Goal: Task Accomplishment & Management: Manage account settings

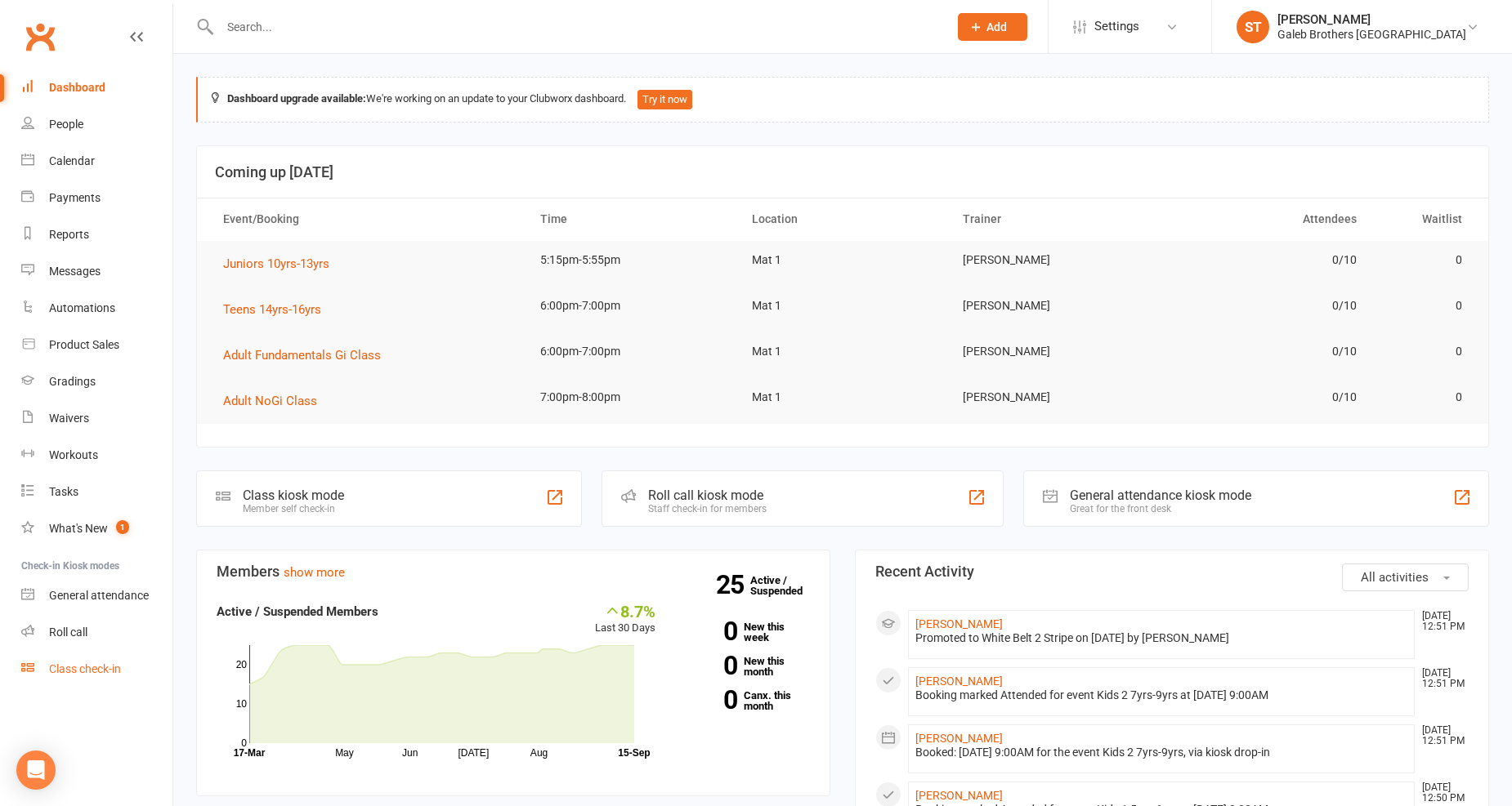
click at [111, 666] on div "Class check-in" at bounding box center [84, 669] width 72 height 13
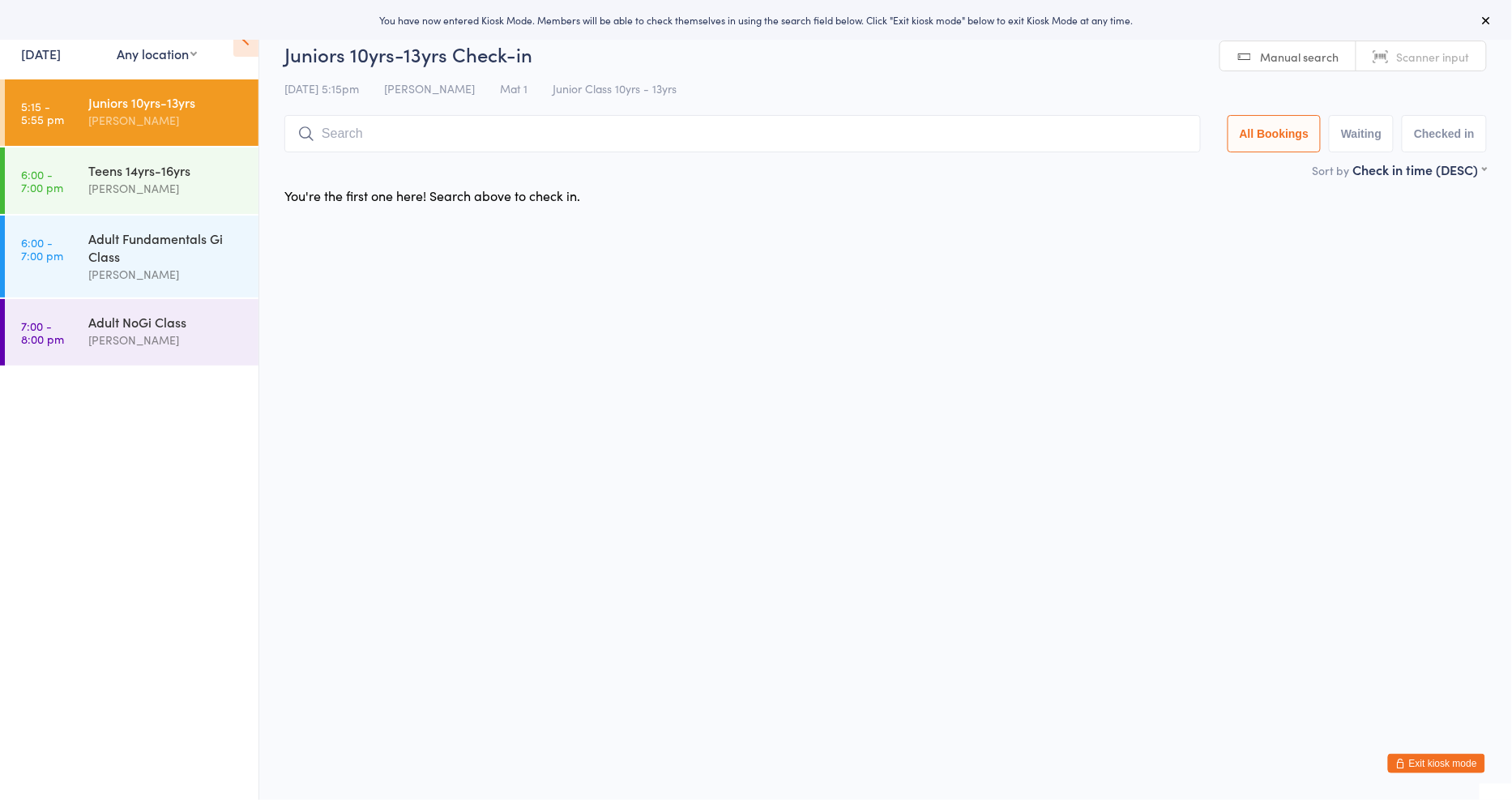
click at [61, 55] on link "[DATE]" at bounding box center [41, 53] width 40 height 18
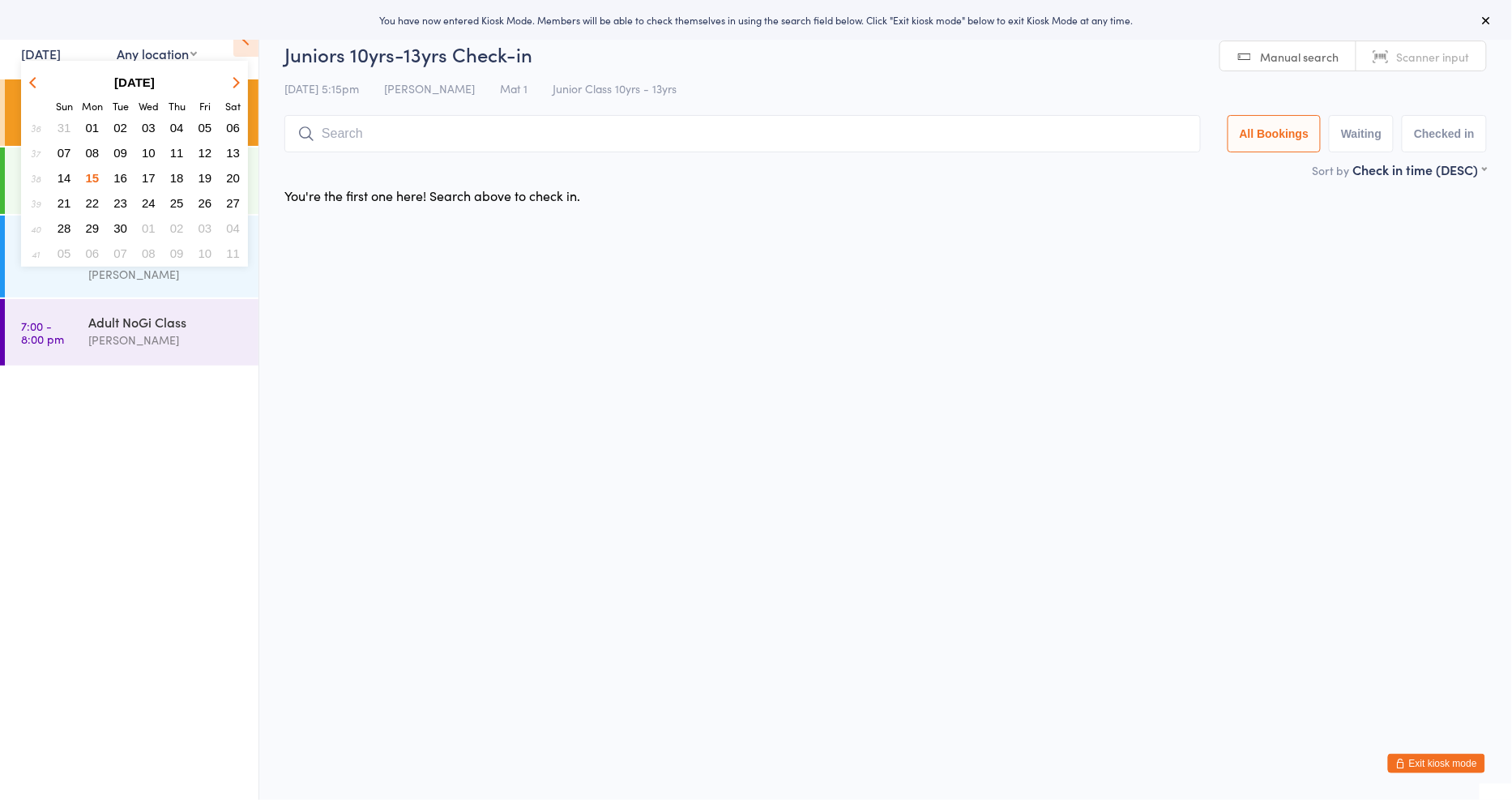
click at [230, 148] on span "13" at bounding box center [233, 153] width 14 height 14
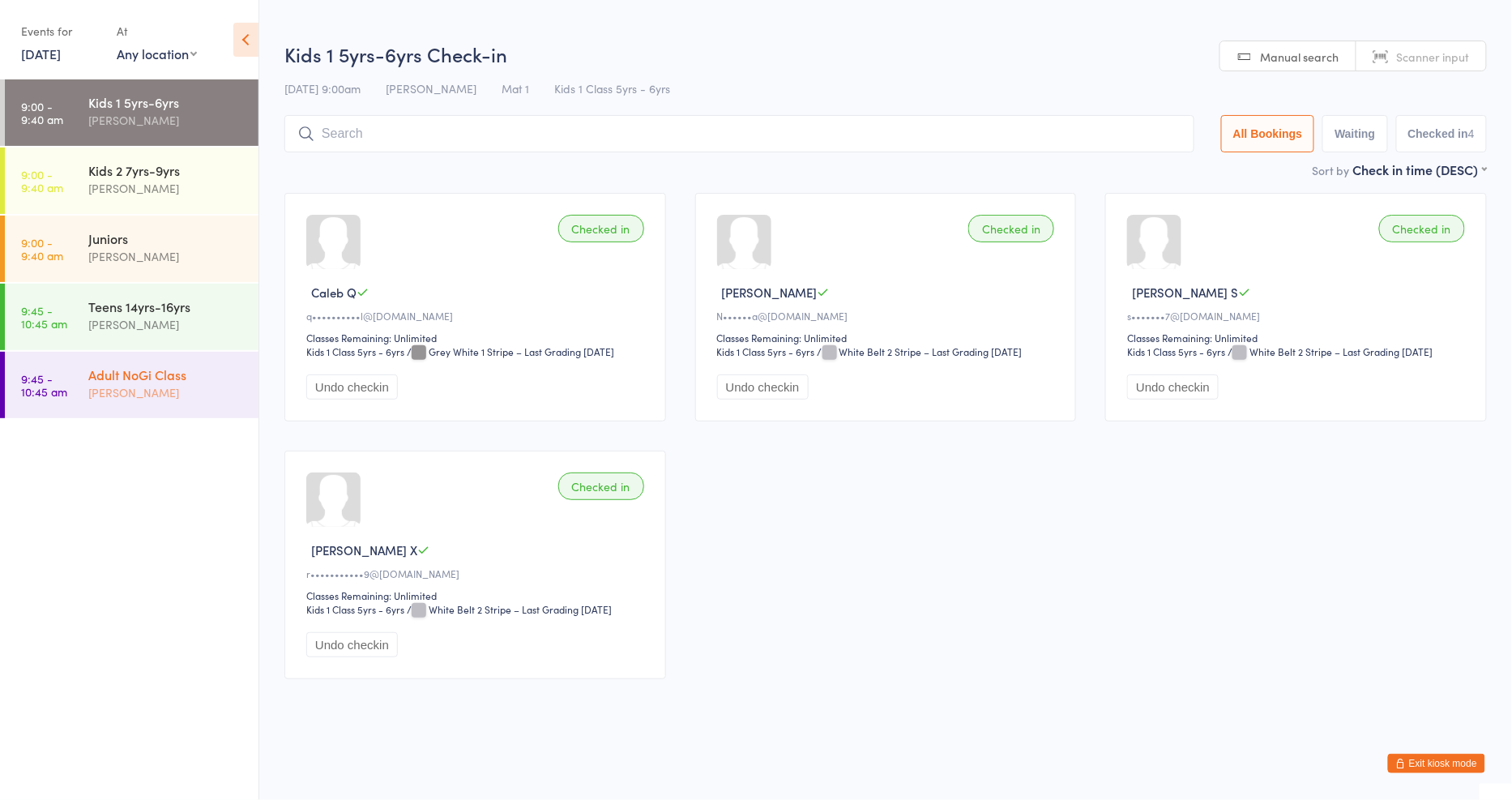
click at [152, 374] on div "Adult NoGi Class" at bounding box center [166, 374] width 157 height 18
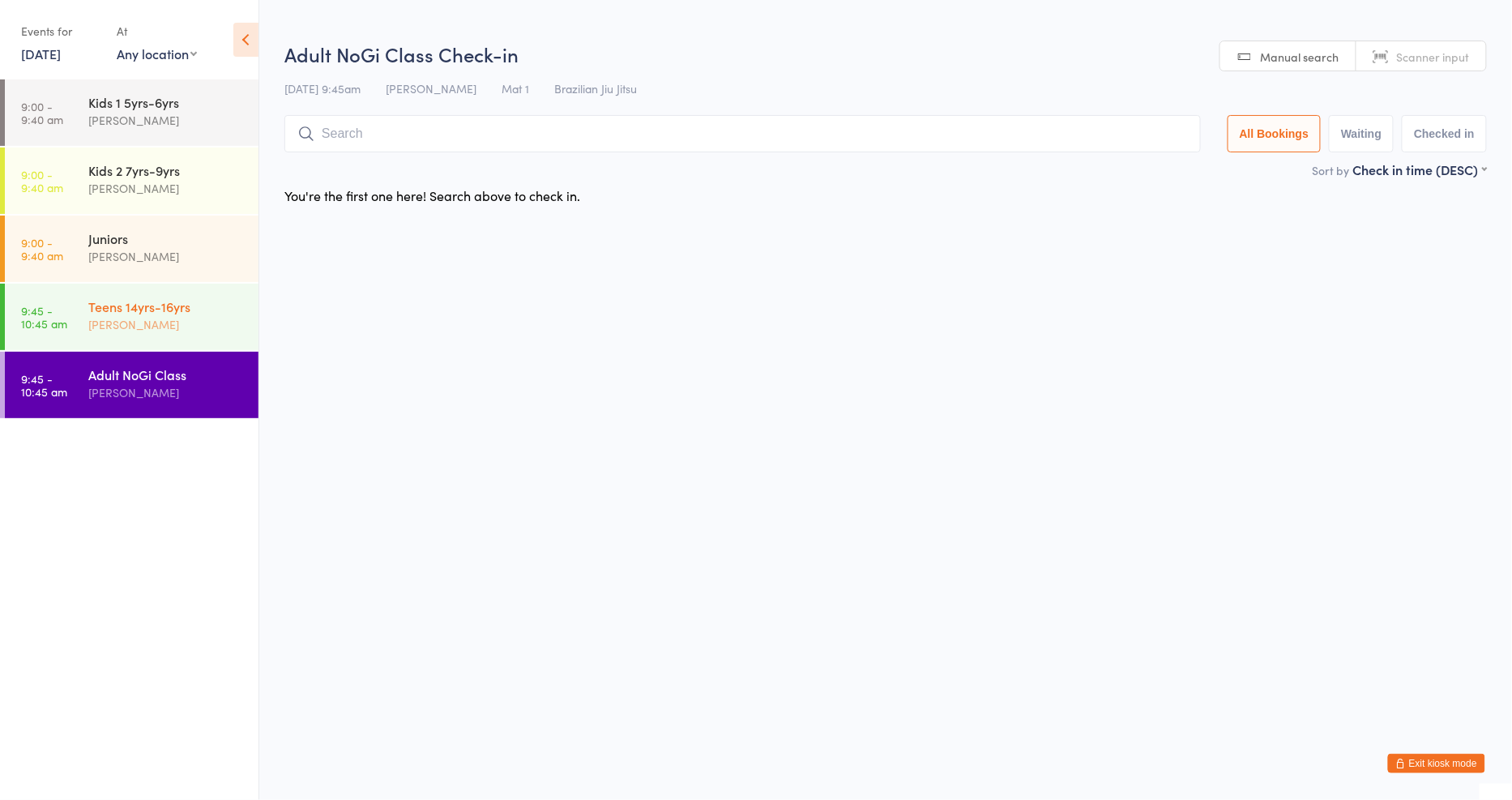
click at [152, 317] on div "[PERSON_NAME]" at bounding box center [166, 325] width 157 height 19
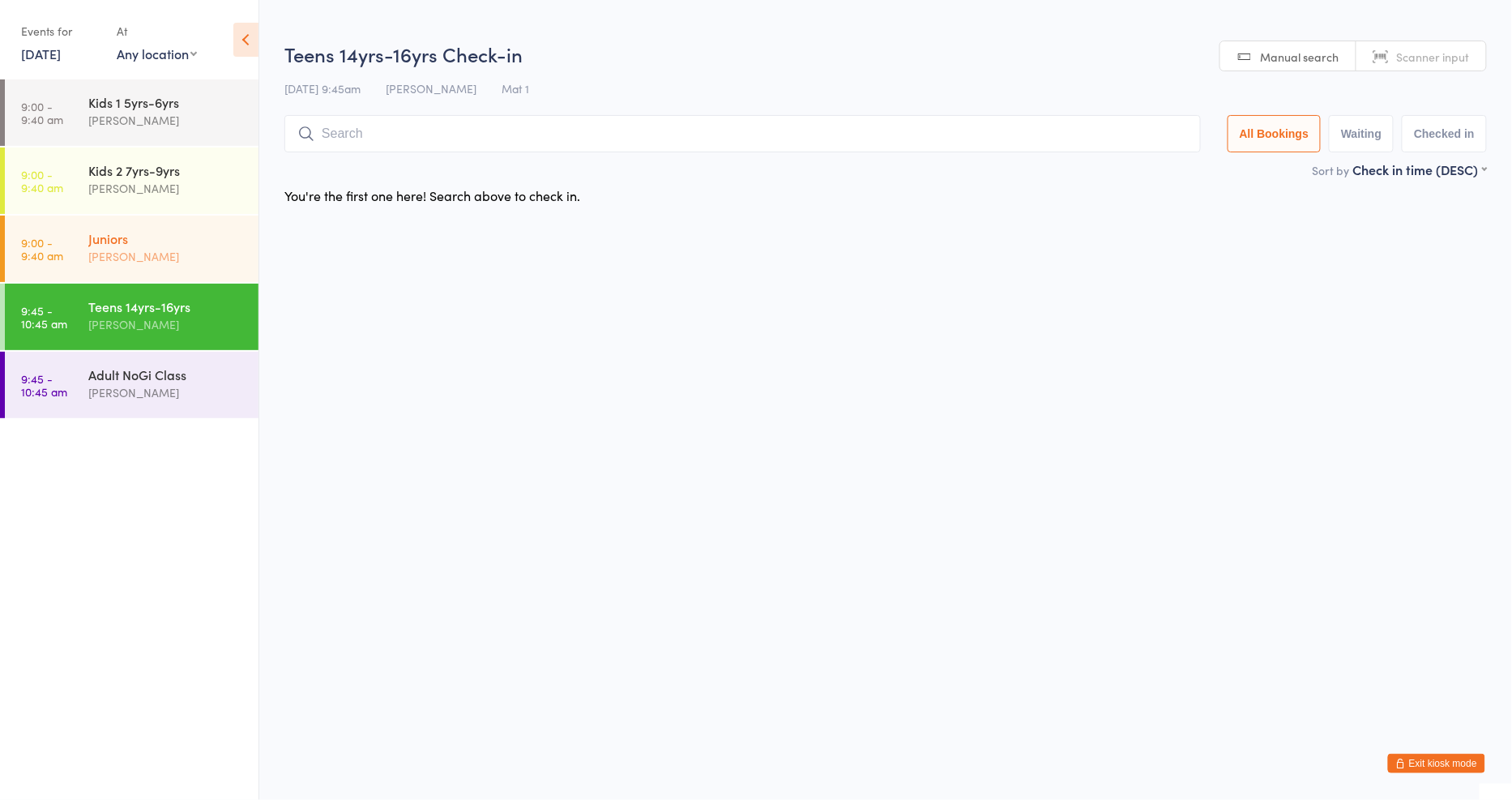
click at [152, 257] on div "[PERSON_NAME]" at bounding box center [166, 257] width 157 height 19
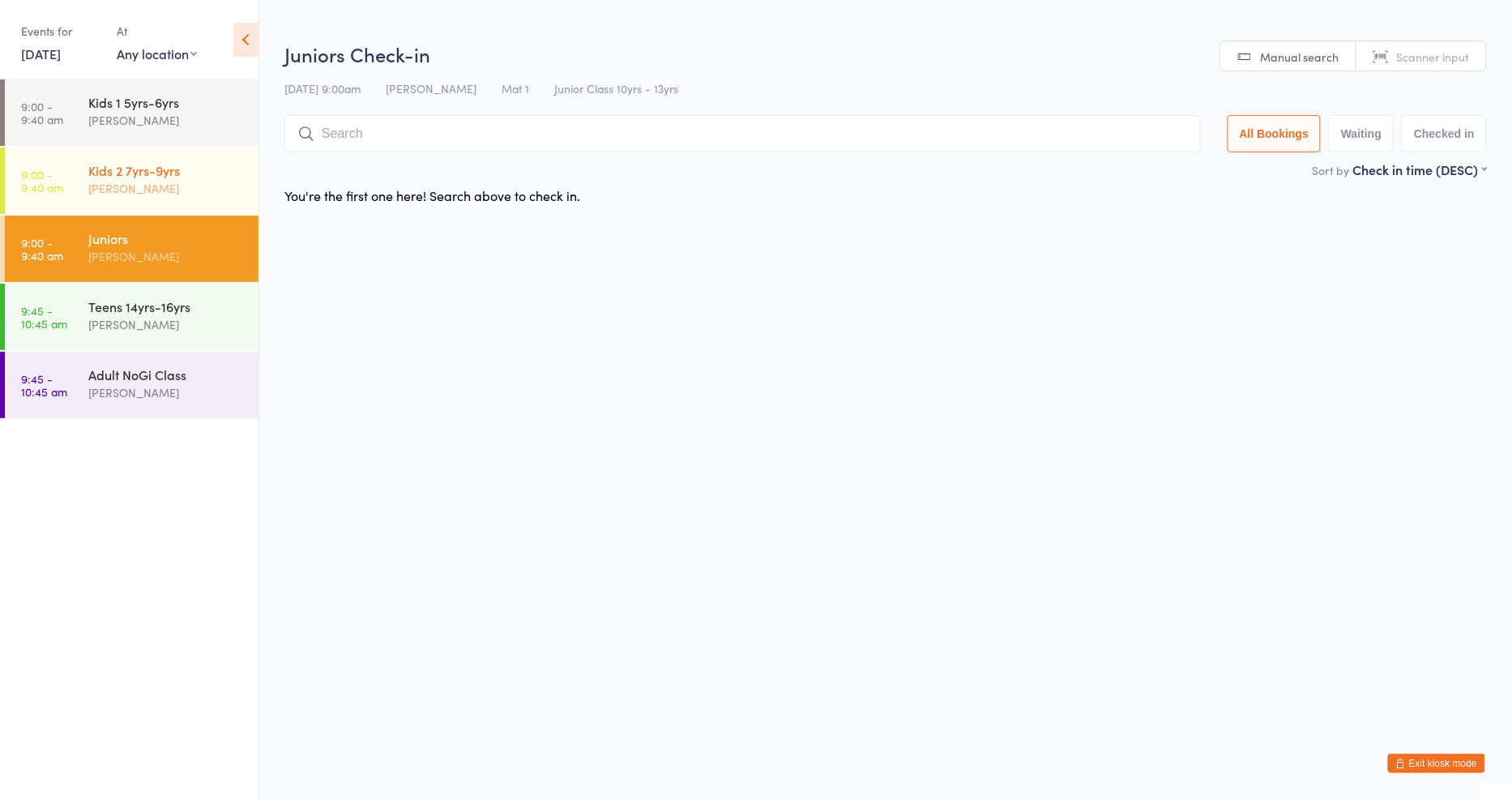
click at [139, 170] on div "Kids 2 7yrs-9yrs" at bounding box center [166, 170] width 157 height 18
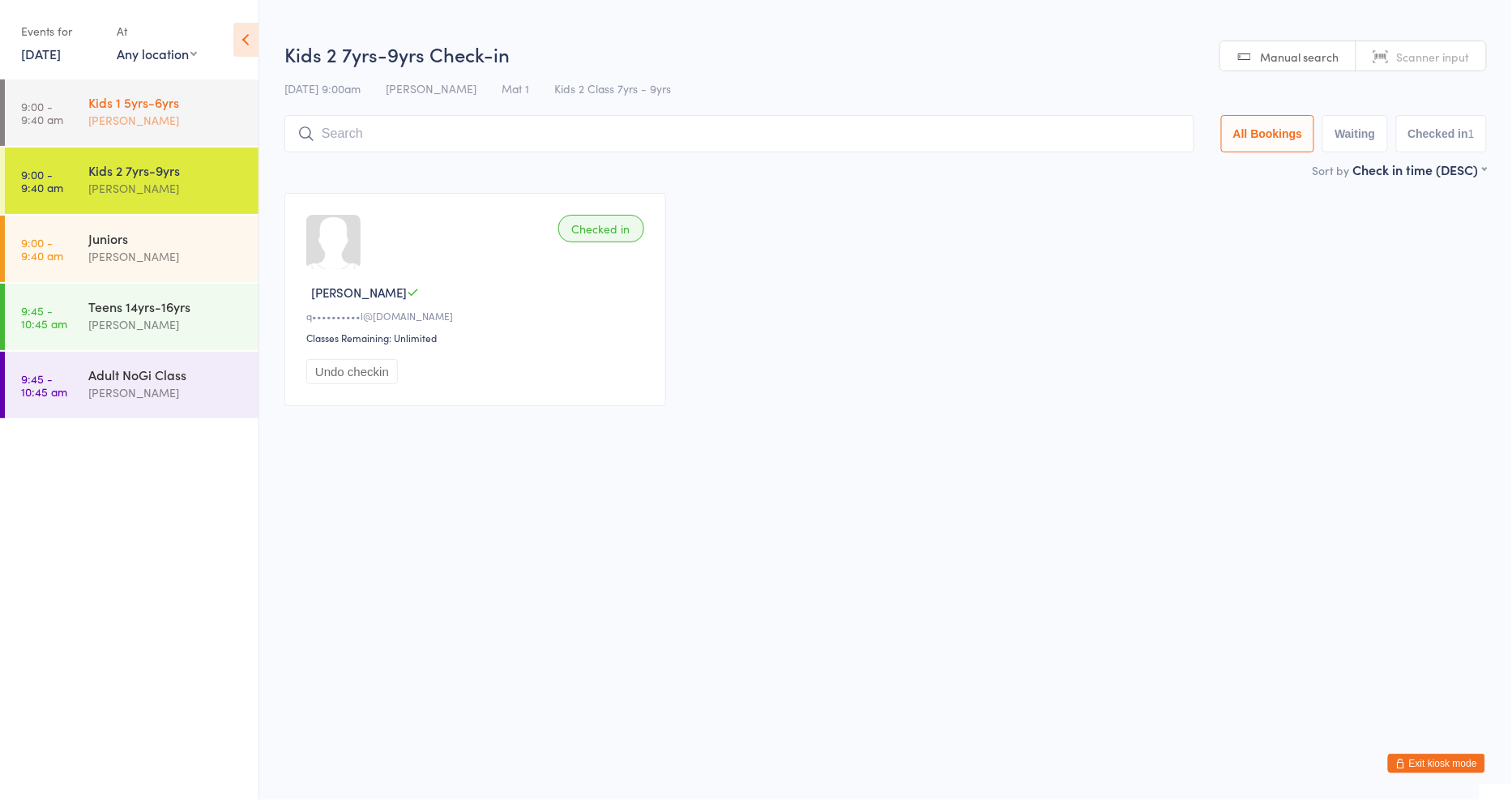
click at [156, 128] on div "[PERSON_NAME]" at bounding box center [166, 121] width 157 height 19
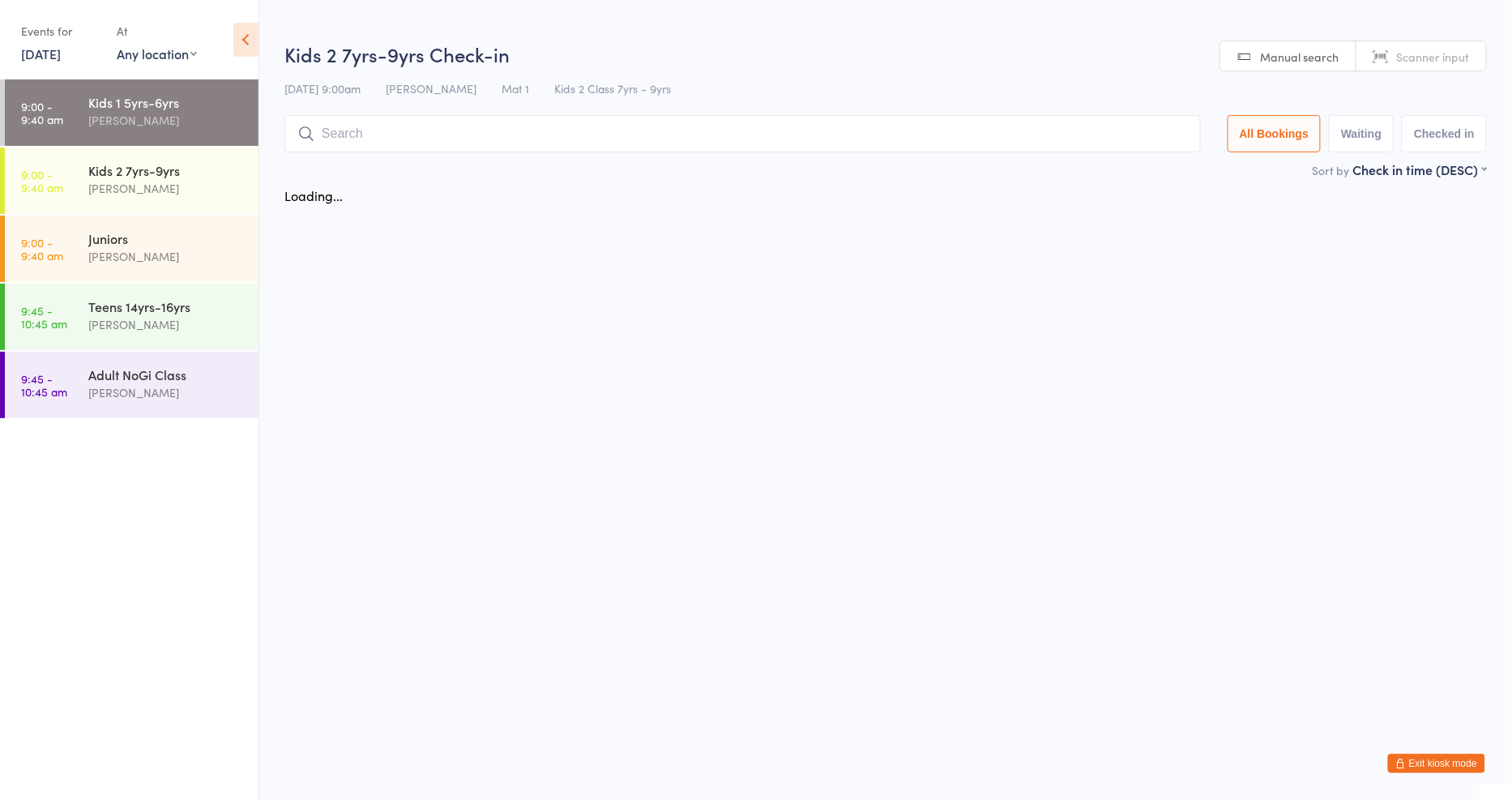
click at [156, 128] on div "[PERSON_NAME]" at bounding box center [166, 121] width 157 height 19
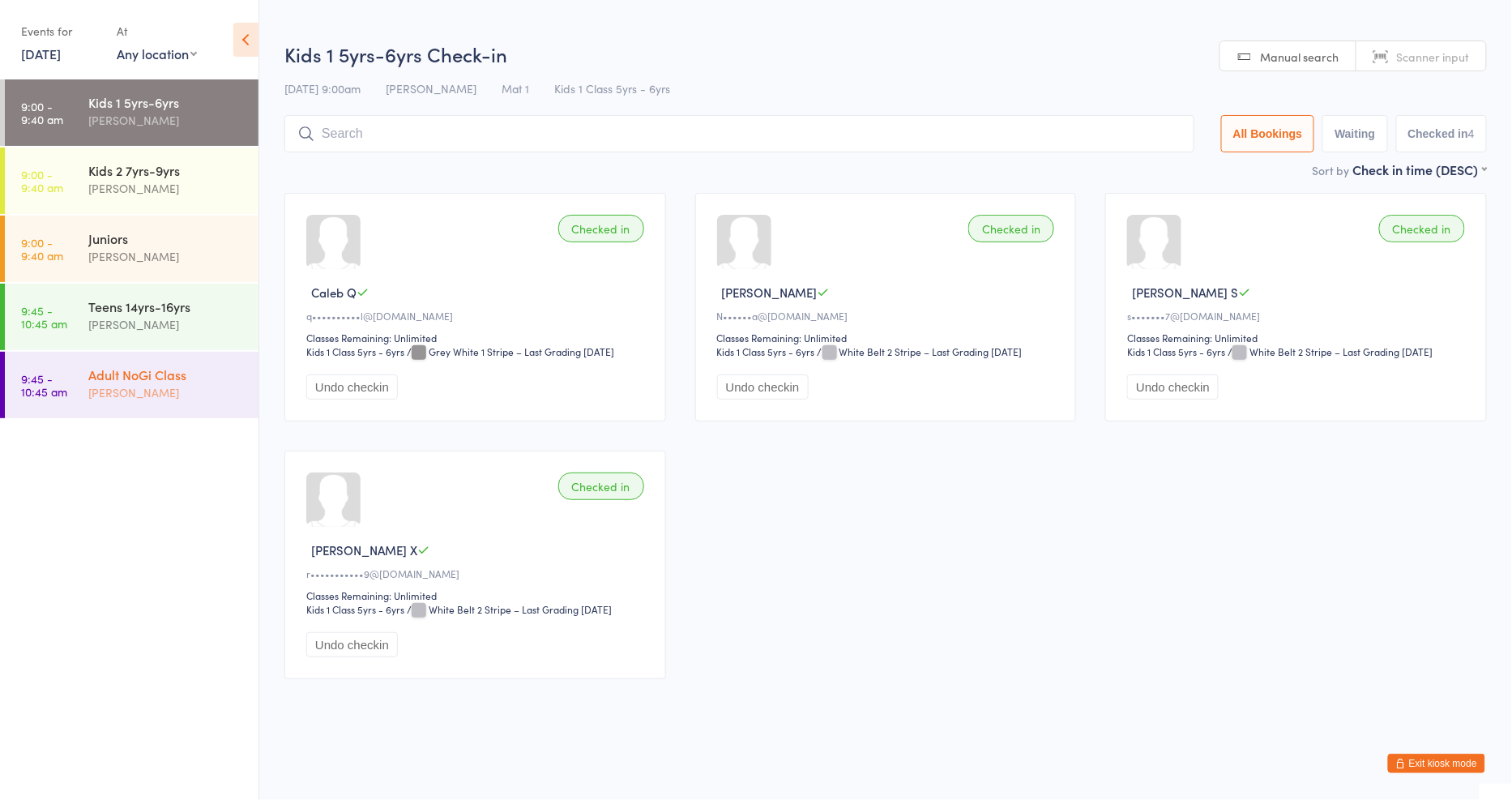
click at [158, 384] on div "[PERSON_NAME]" at bounding box center [166, 393] width 157 height 19
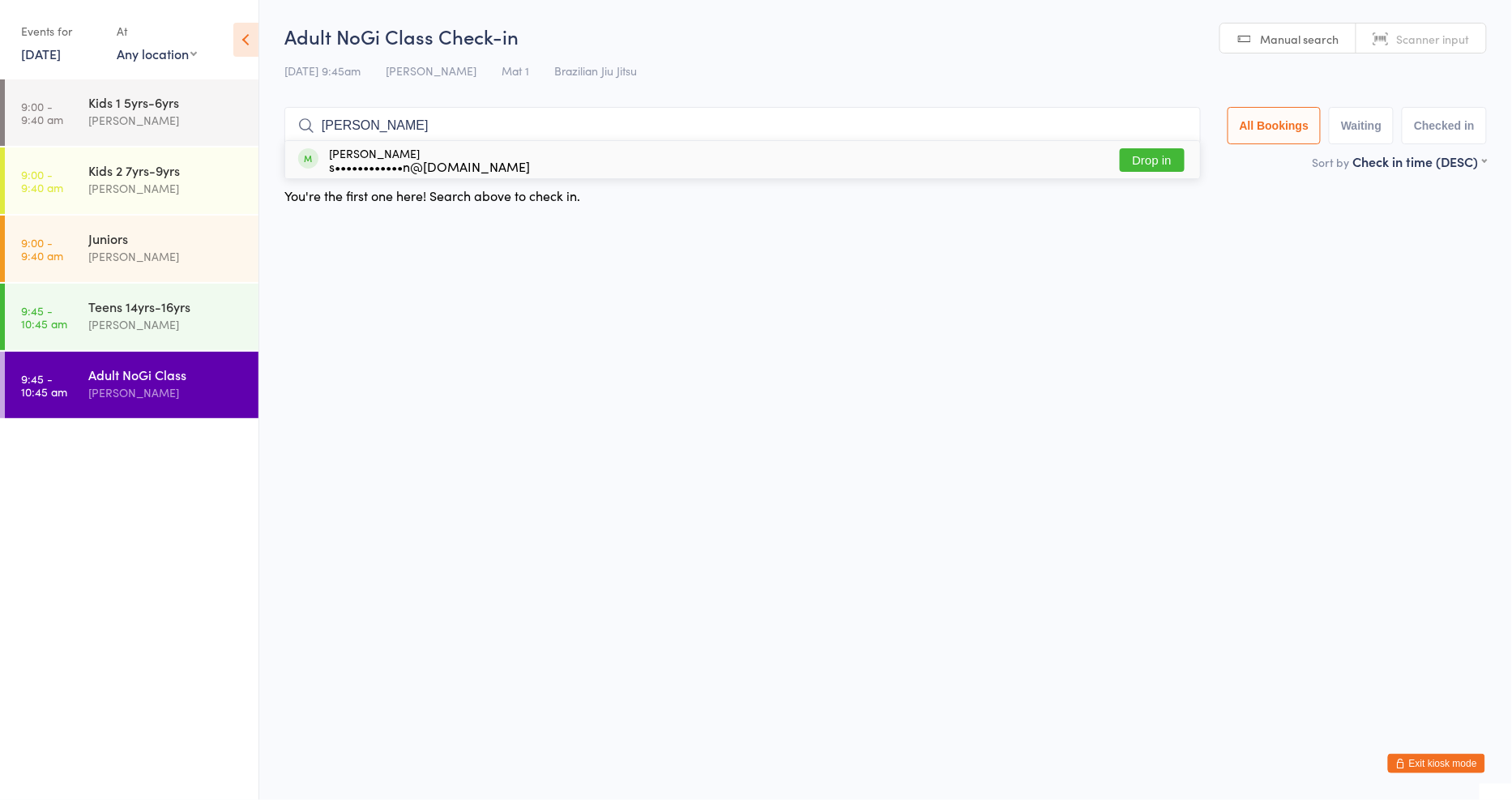
type input "[PERSON_NAME]"
click at [1132, 158] on button "Drop in" at bounding box center [1152, 160] width 65 height 24
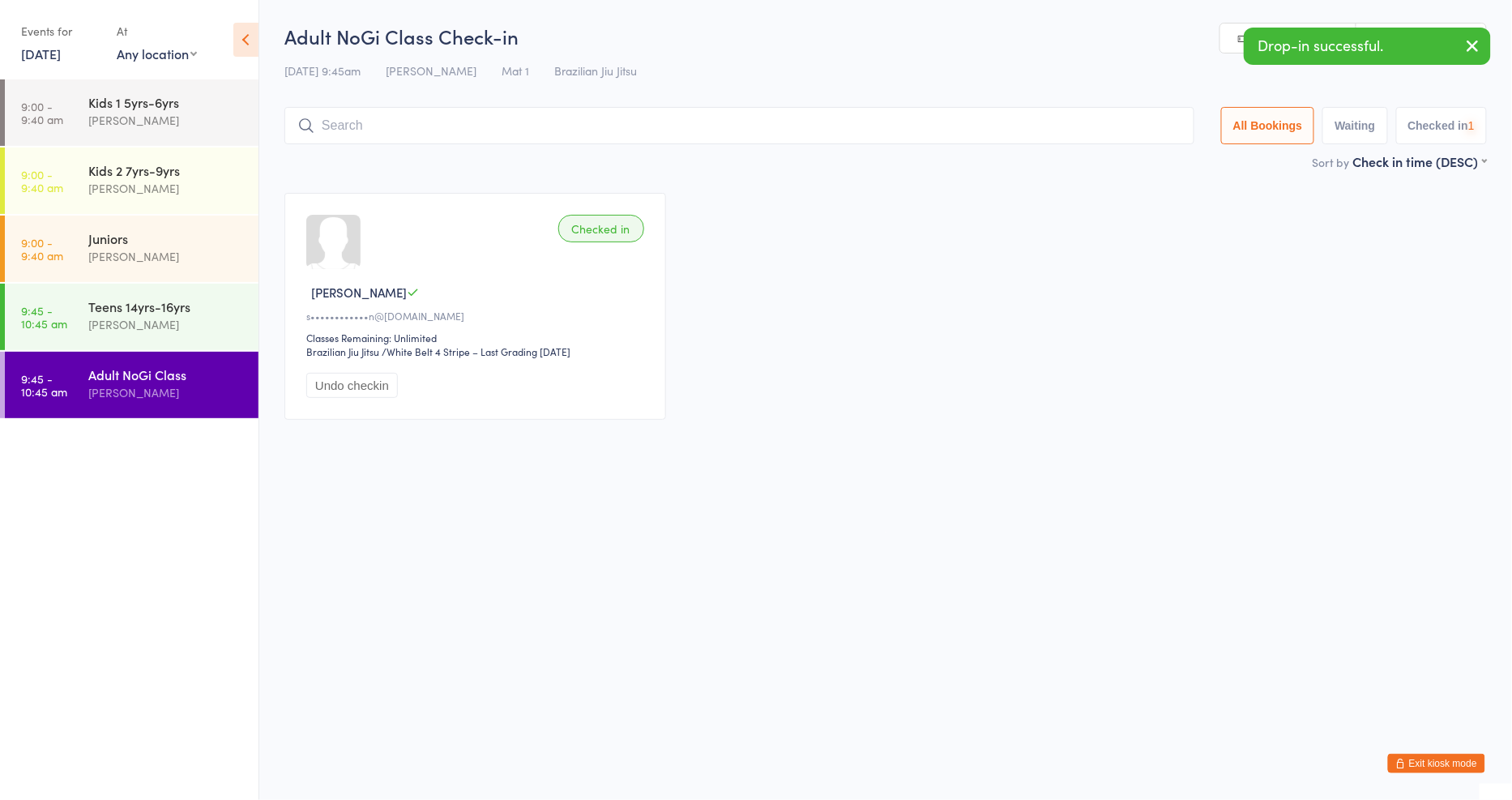
click at [807, 126] on input "search" at bounding box center [739, 125] width 910 height 37
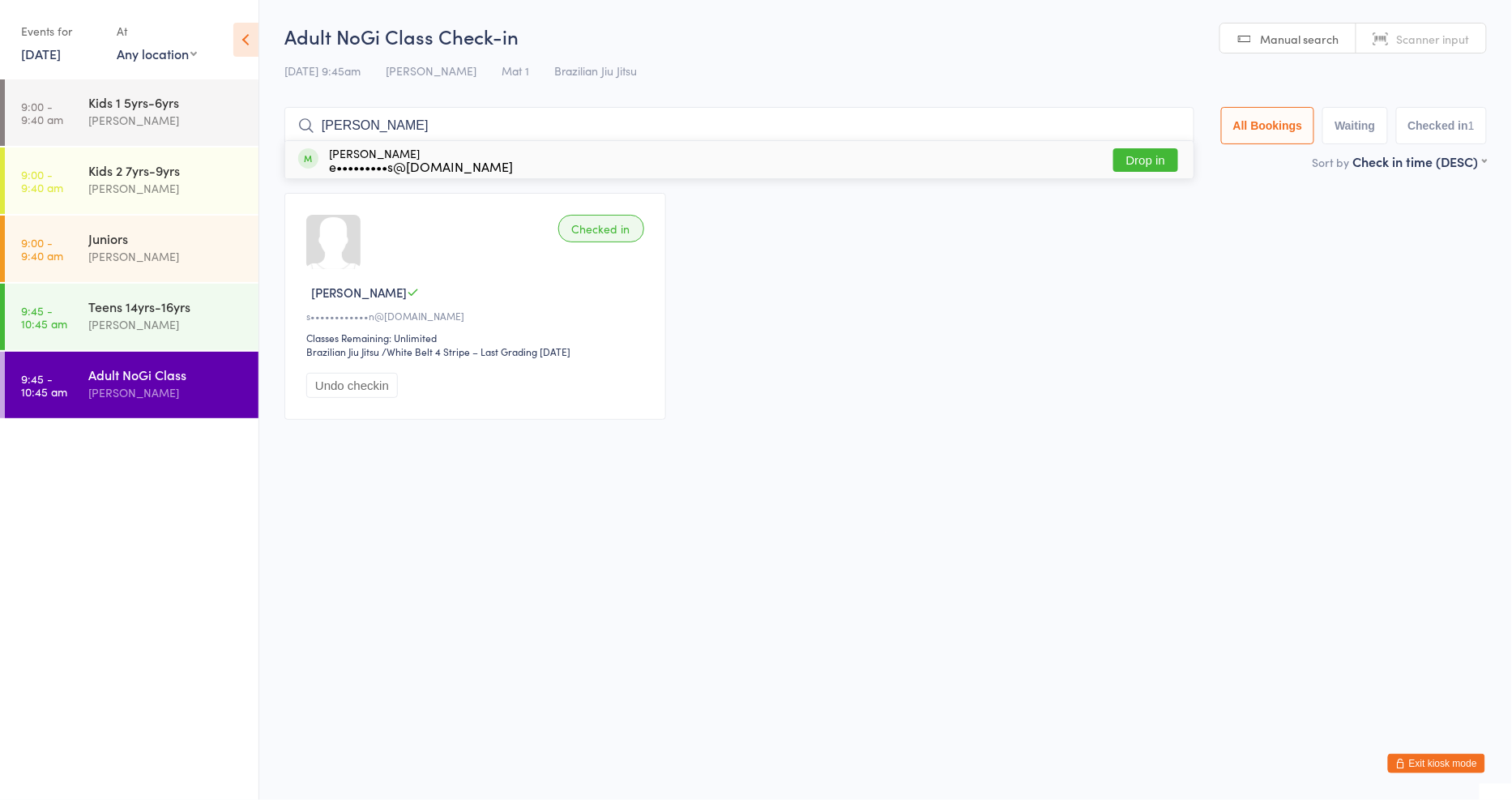
type input "[PERSON_NAME]"
click at [1128, 165] on button "Drop in" at bounding box center [1145, 160] width 65 height 24
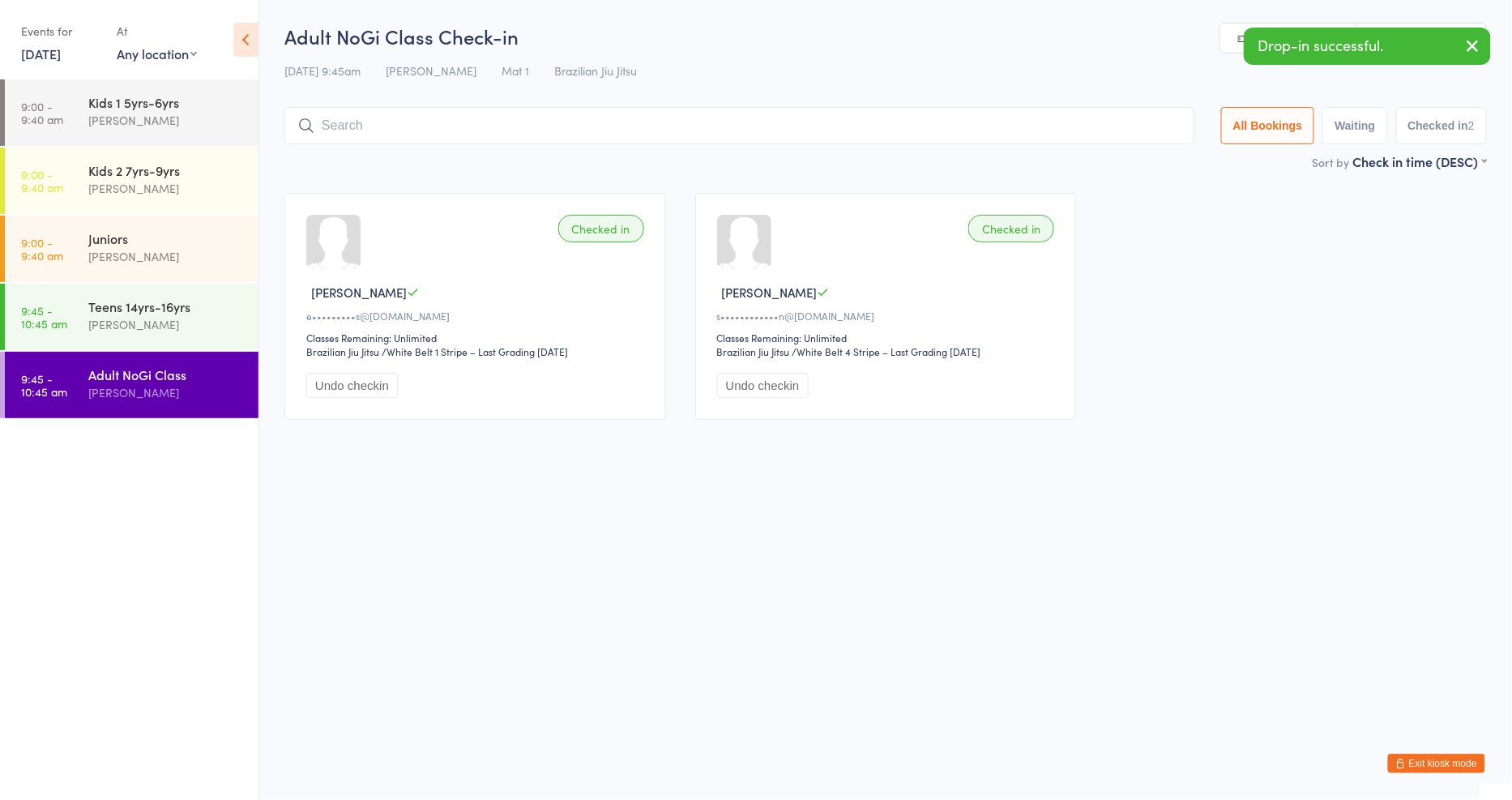
click at [1427, 767] on button "Exit kiosk mode" at bounding box center [1437, 764] width 97 height 19
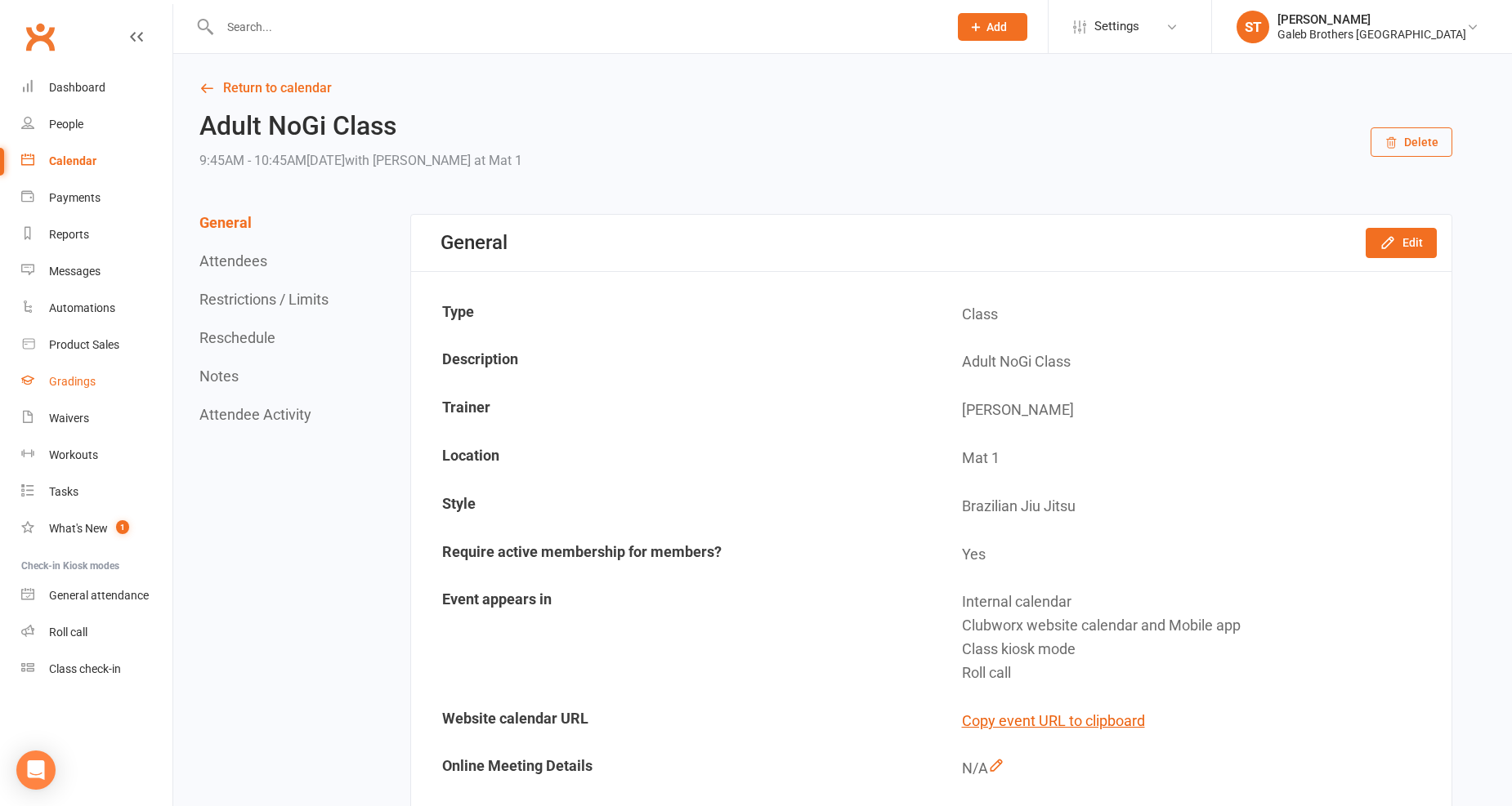
click at [58, 384] on div "Gradings" at bounding box center [72, 382] width 47 height 13
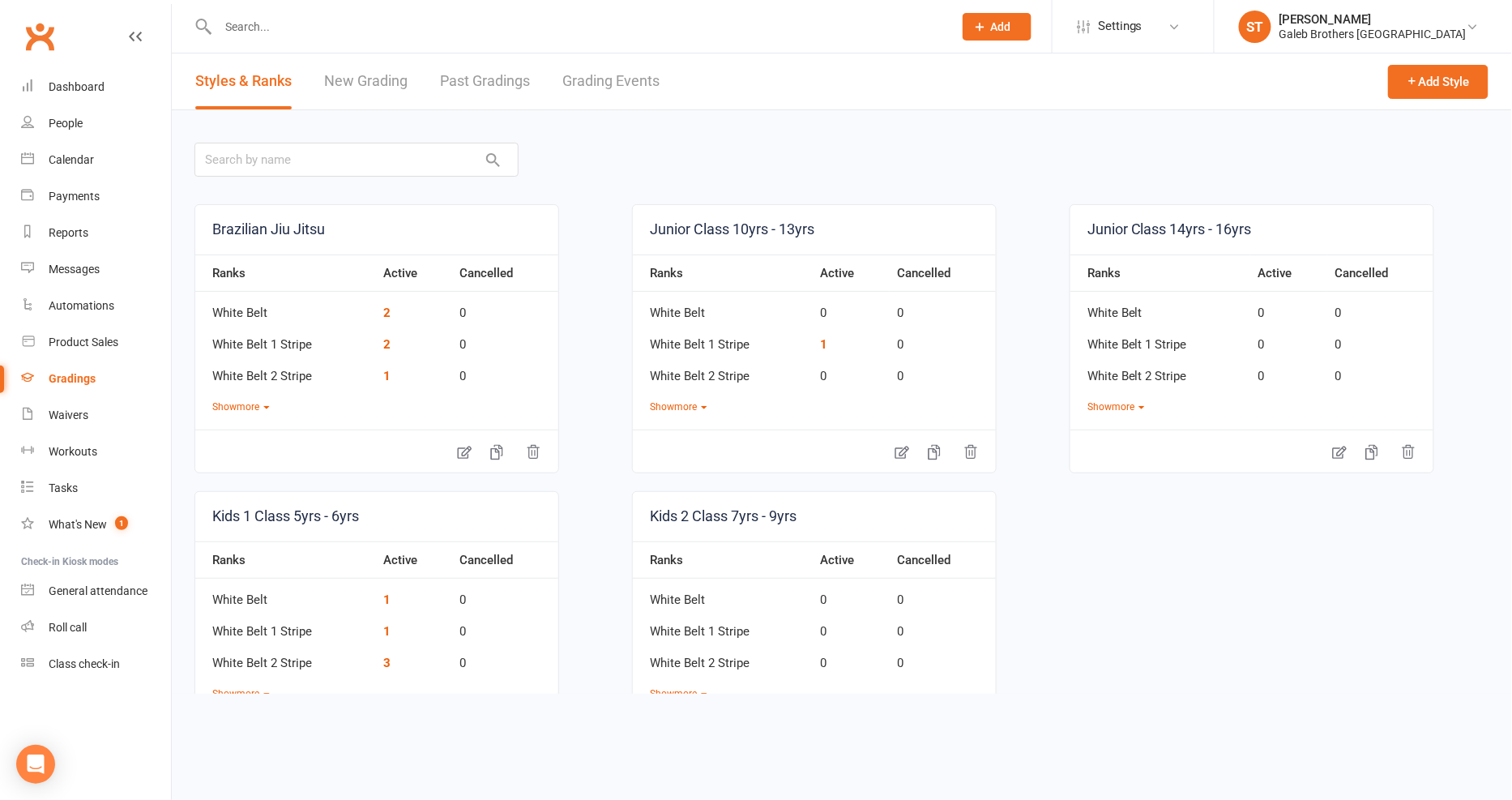
click at [493, 75] on link "Past Gradings" at bounding box center [484, 81] width 90 height 56
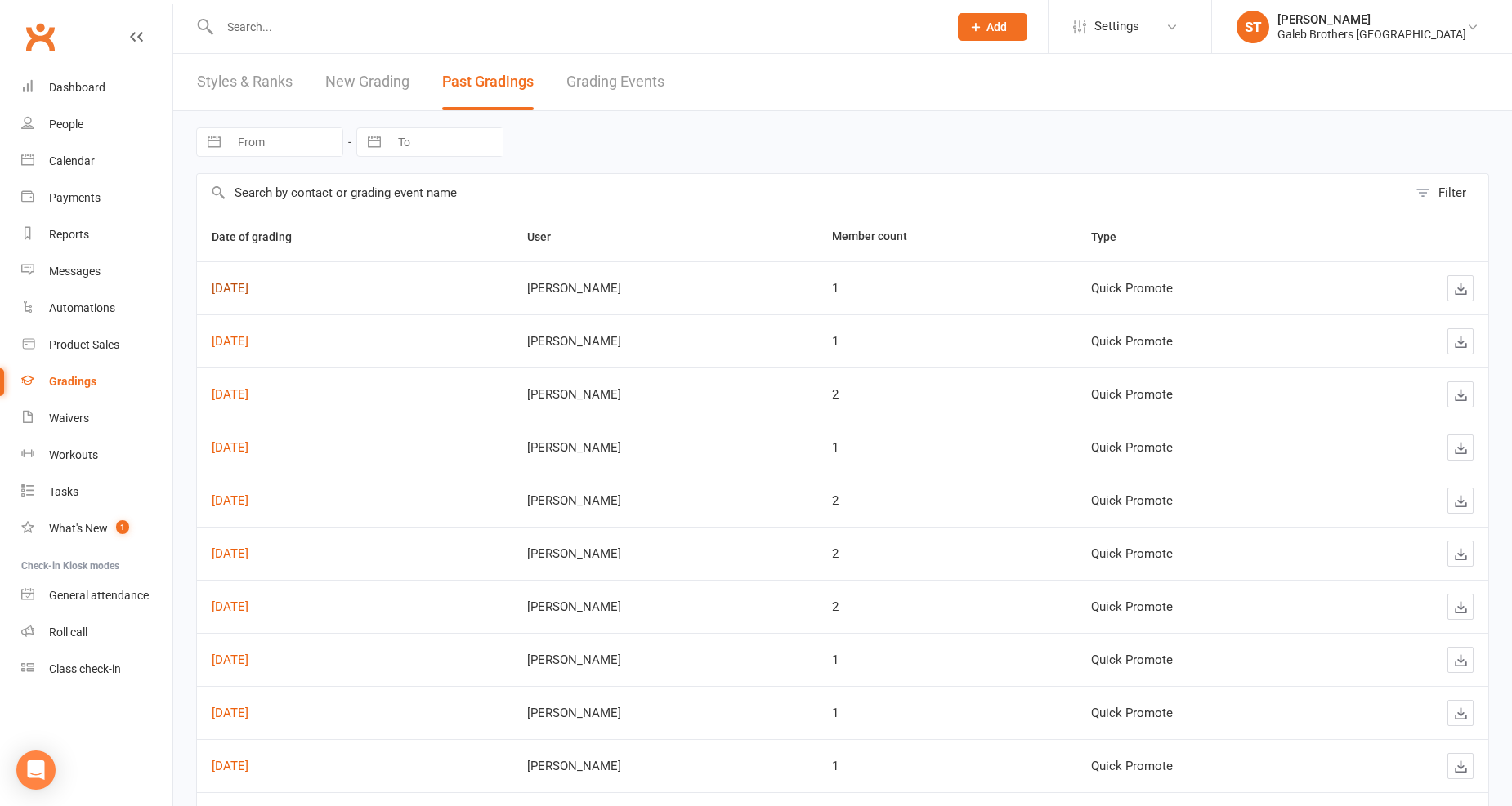
click at [248, 281] on link "Sep 13, 2025" at bounding box center [230, 288] width 36 height 14
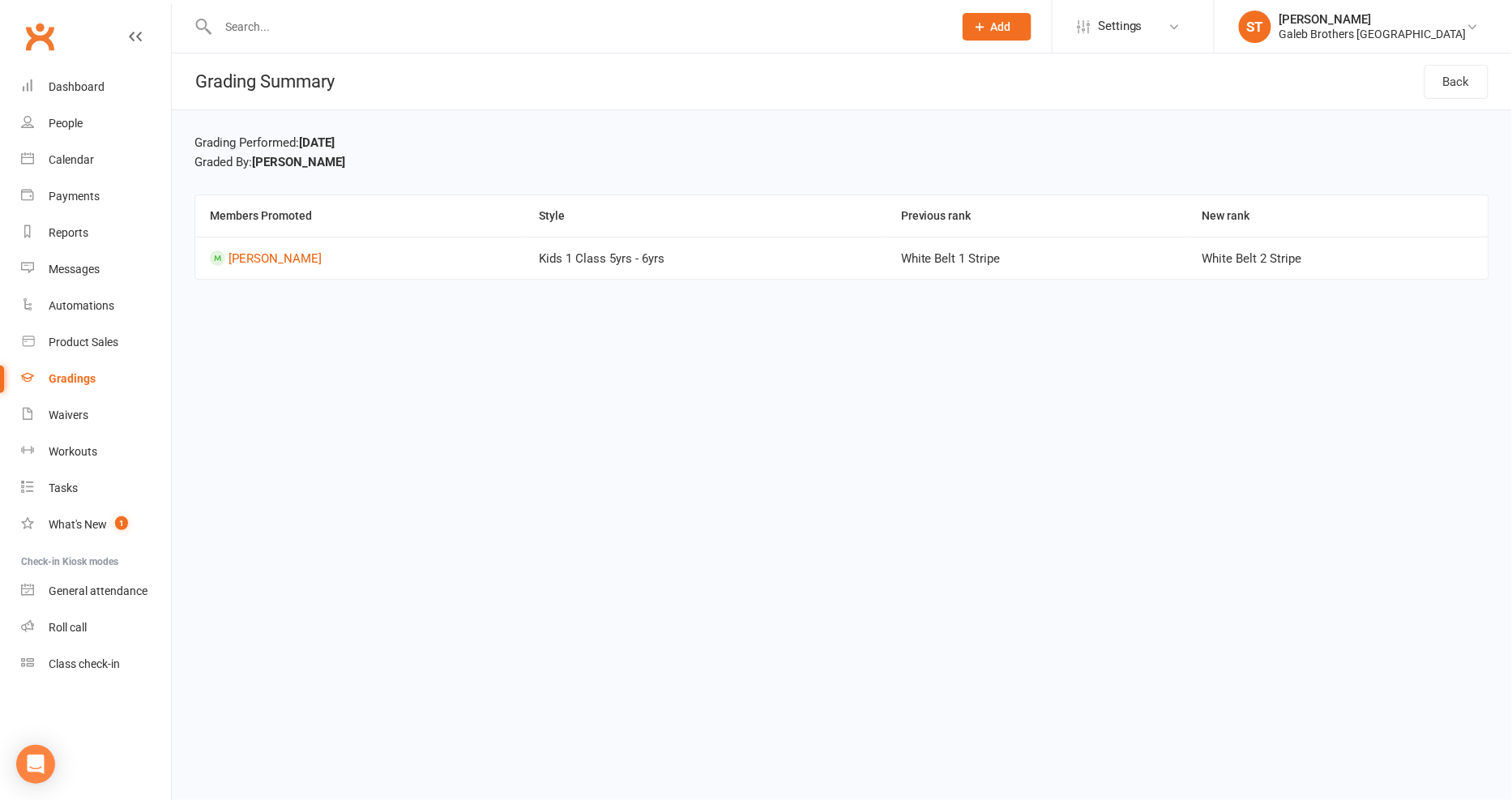
click at [143, 47] on div "Clubworx" at bounding box center [85, 46] width 171 height 60
click at [135, 37] on icon at bounding box center [136, 37] width 13 height 13
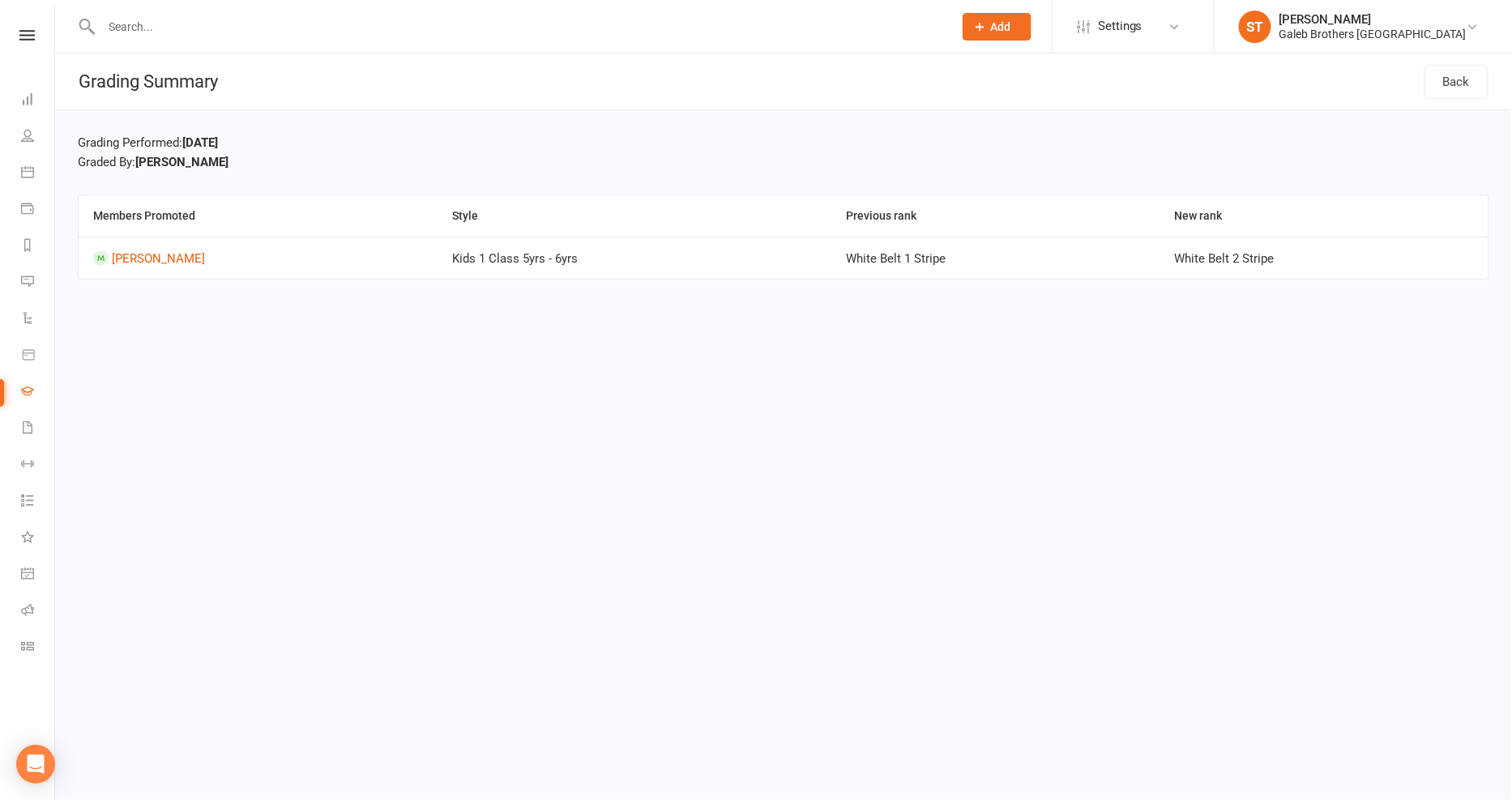
click at [102, 77] on h1 "Grading Summary" at bounding box center [137, 81] width 163 height 56
click at [25, 32] on icon at bounding box center [27, 35] width 15 height 10
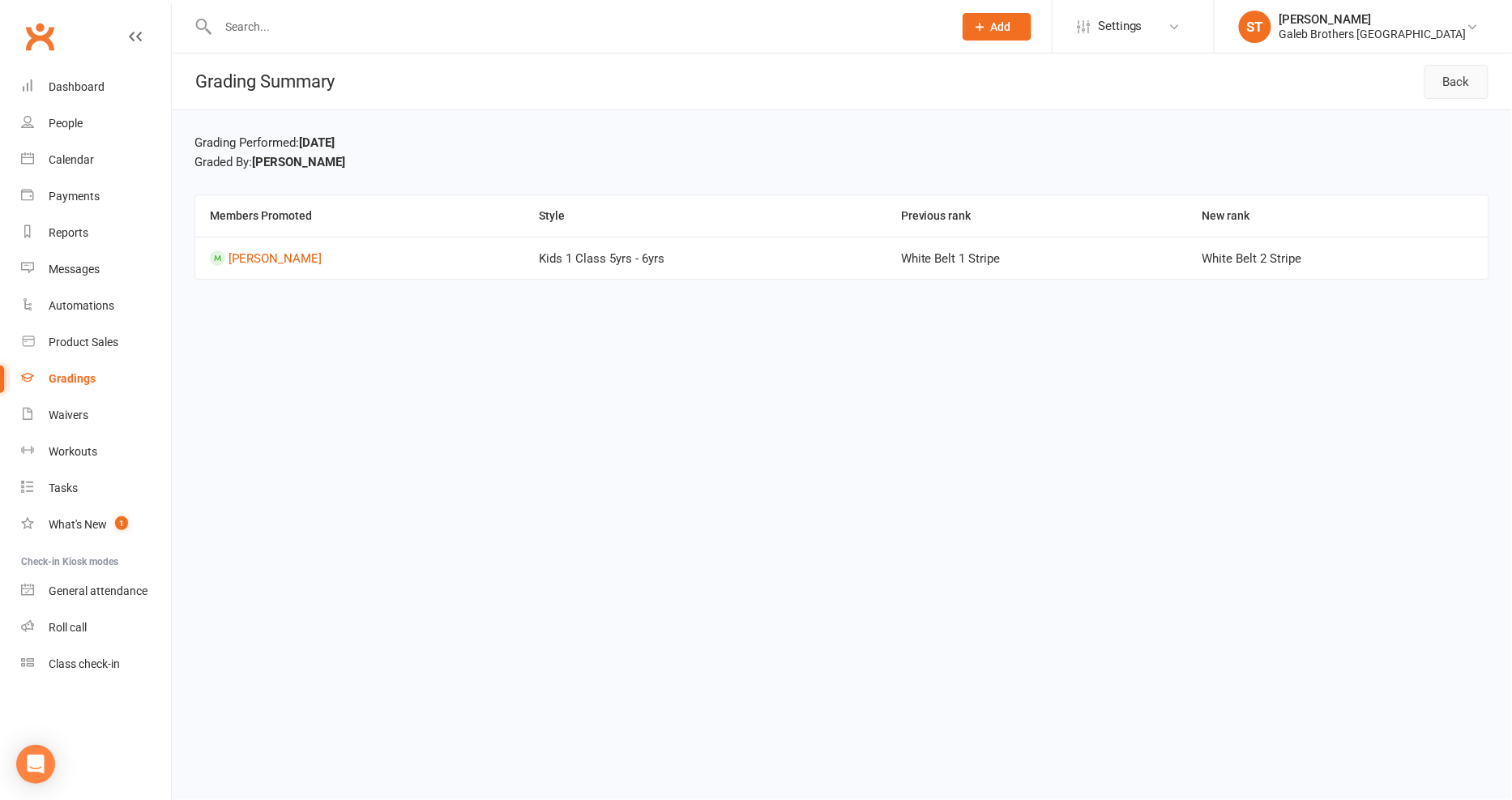
click at [1481, 86] on link "Back" at bounding box center [1456, 82] width 64 height 34
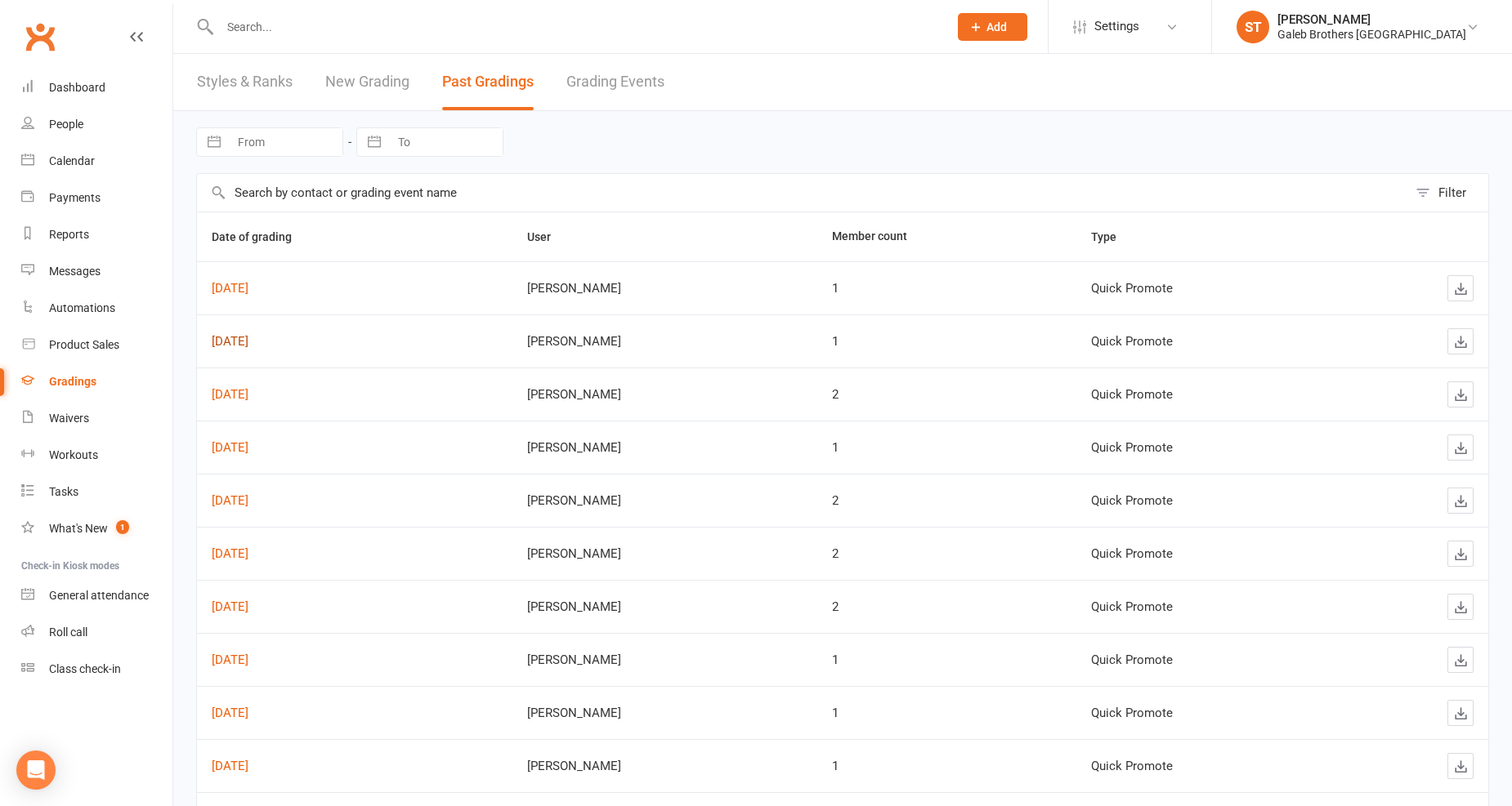
click at [248, 339] on link "Sep 11, 2025" at bounding box center [230, 341] width 36 height 14
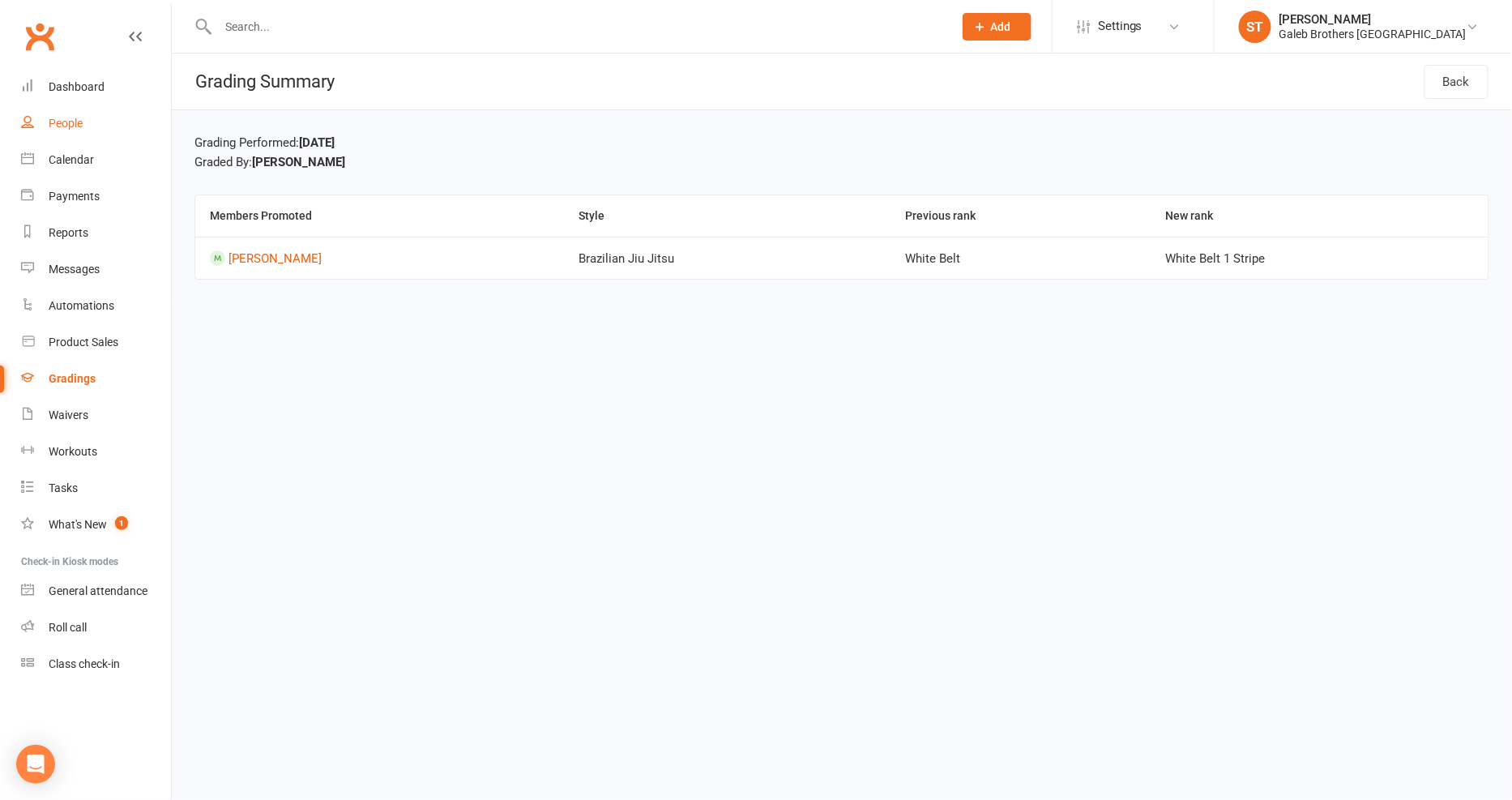
click at [59, 133] on link "People" at bounding box center [96, 124] width 150 height 36
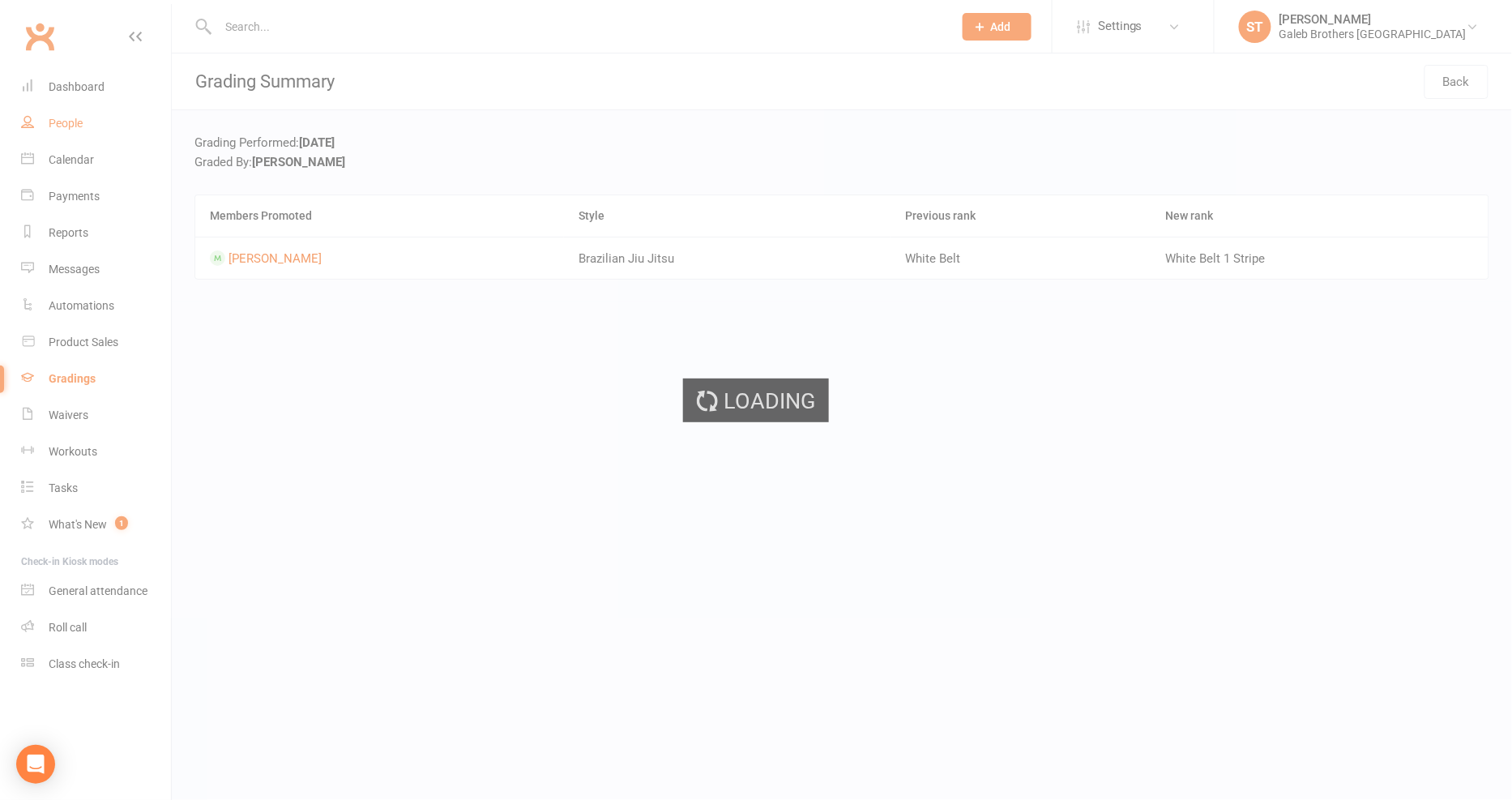
select select "100"
